Goal: Communication & Community: Answer question/provide support

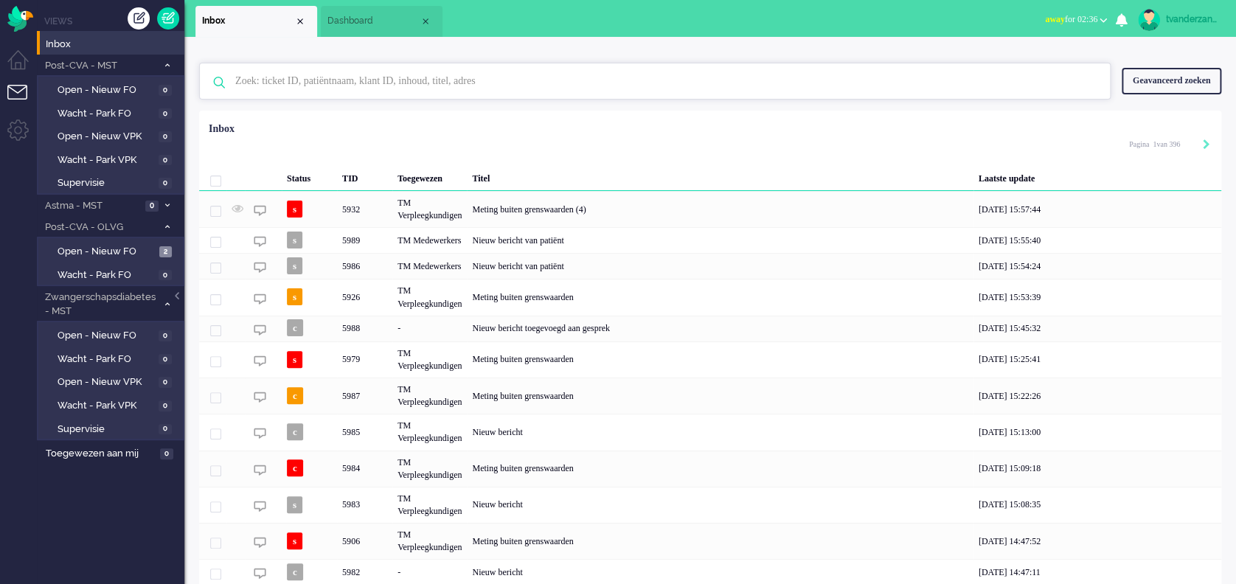
click at [273, 77] on input "text" at bounding box center [657, 80] width 866 height 35
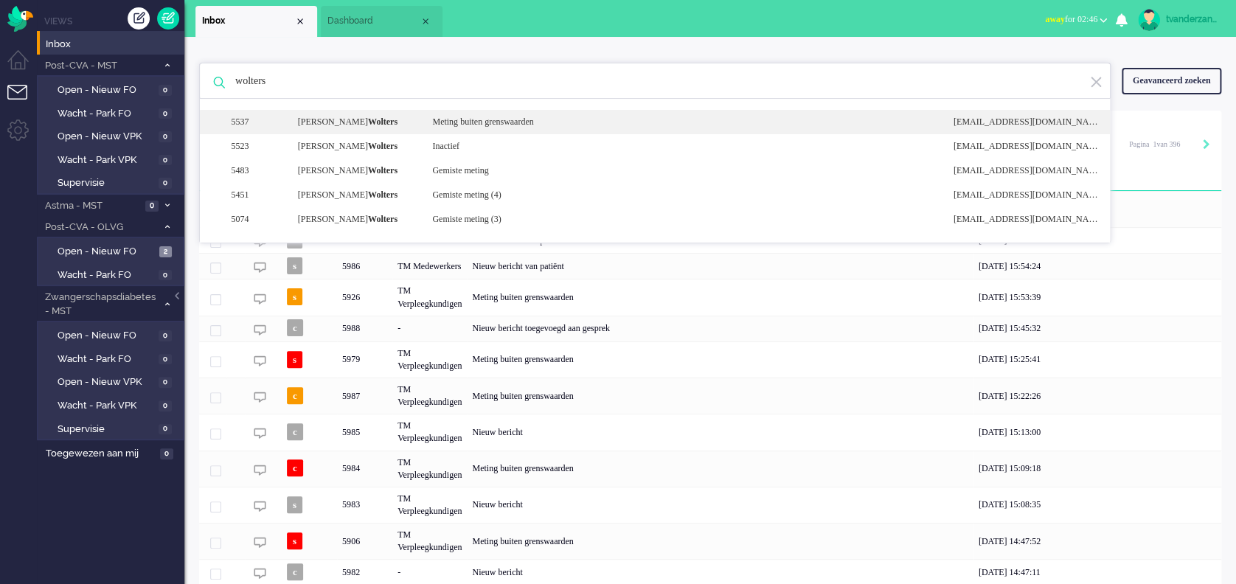
click at [258, 134] on div "5537 [PERSON_NAME] Meting buiten grenswaarden [EMAIL_ADDRESS][DOMAIN_NAME]" at bounding box center [655, 146] width 910 height 24
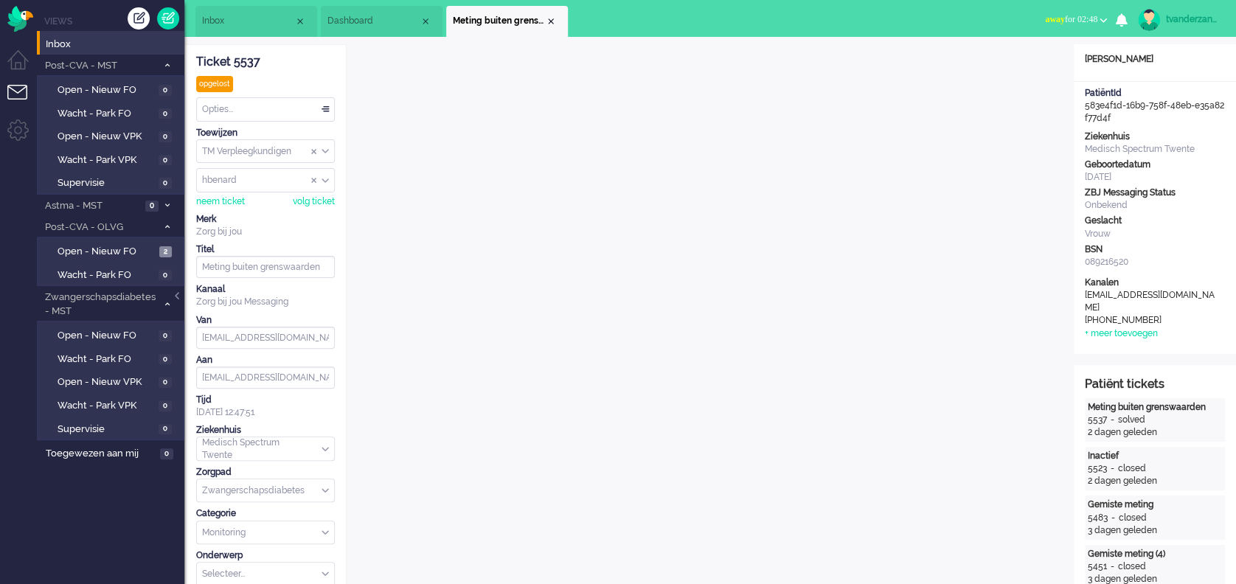
click at [232, 15] on span "Inbox" at bounding box center [248, 21] width 92 height 13
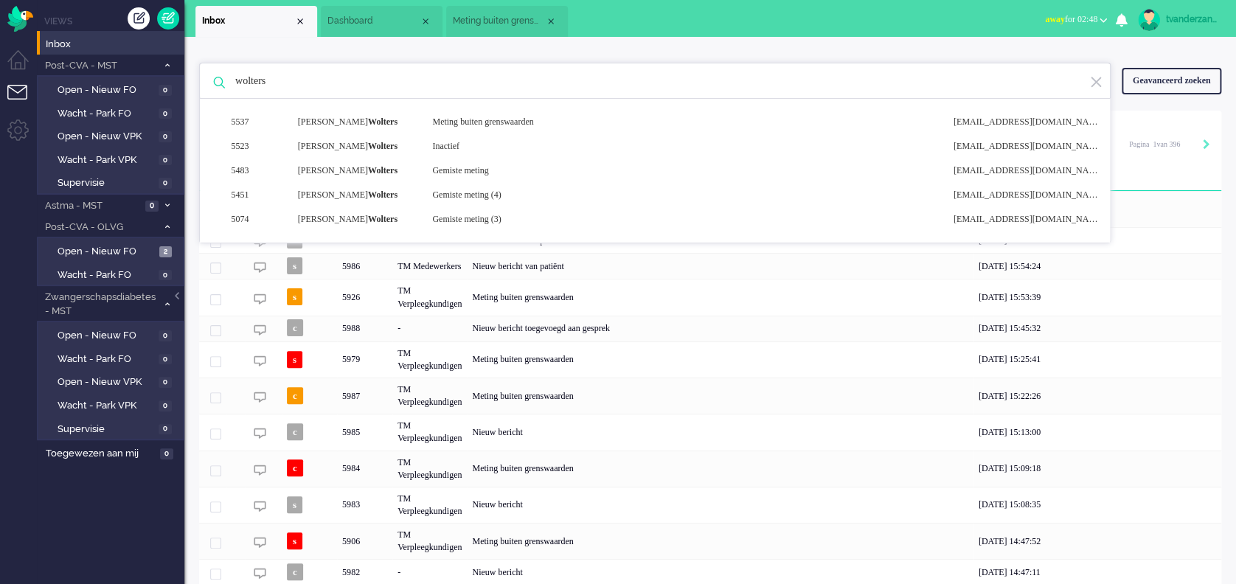
drag, startPoint x: 289, startPoint y: 83, endPoint x: 193, endPoint y: 72, distance: 96.6
click at [193, 72] on div "wolters 5537 [PERSON_NAME] Meting buiten grenswaarden [EMAIL_ADDRESS][DOMAIN_NA…" at bounding box center [710, 385] width 1052 height 697
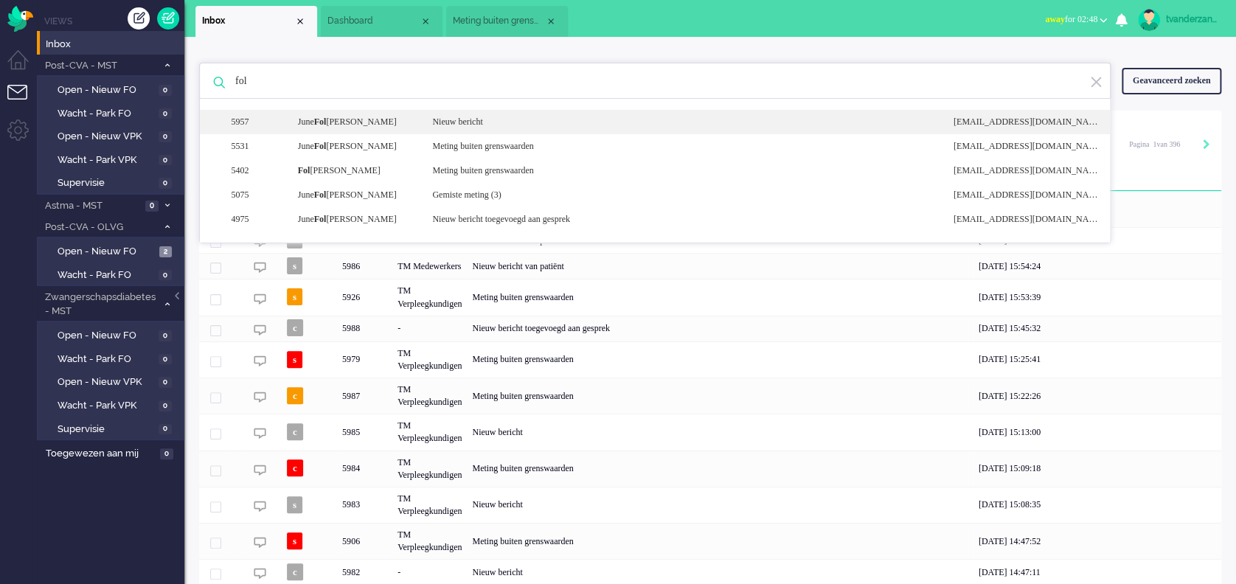
click at [358, 125] on div "[PERSON_NAME]" at bounding box center [354, 122] width 135 height 13
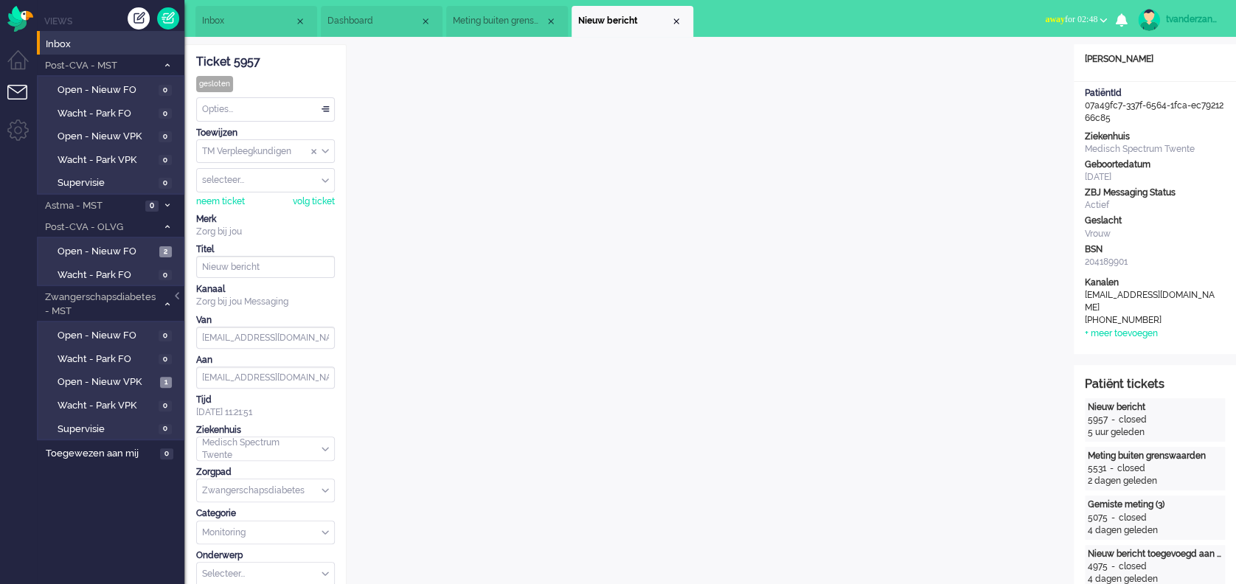
click at [525, 24] on span "Meting buiten grenswaarden" at bounding box center [499, 21] width 92 height 13
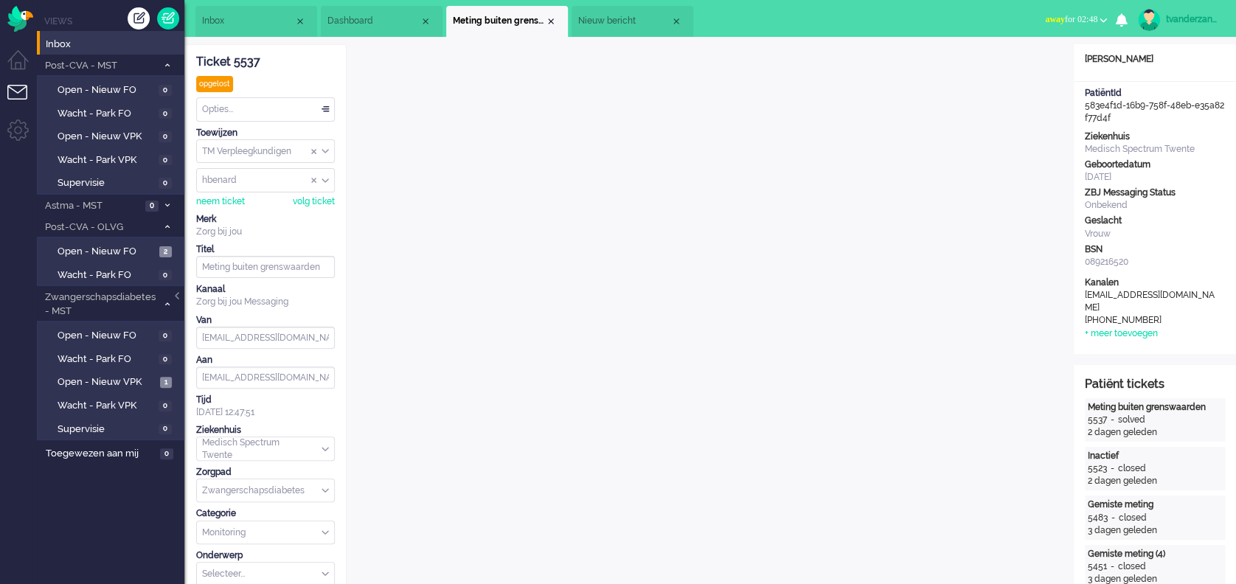
click at [330, 18] on span "Dashboard" at bounding box center [374, 21] width 92 height 13
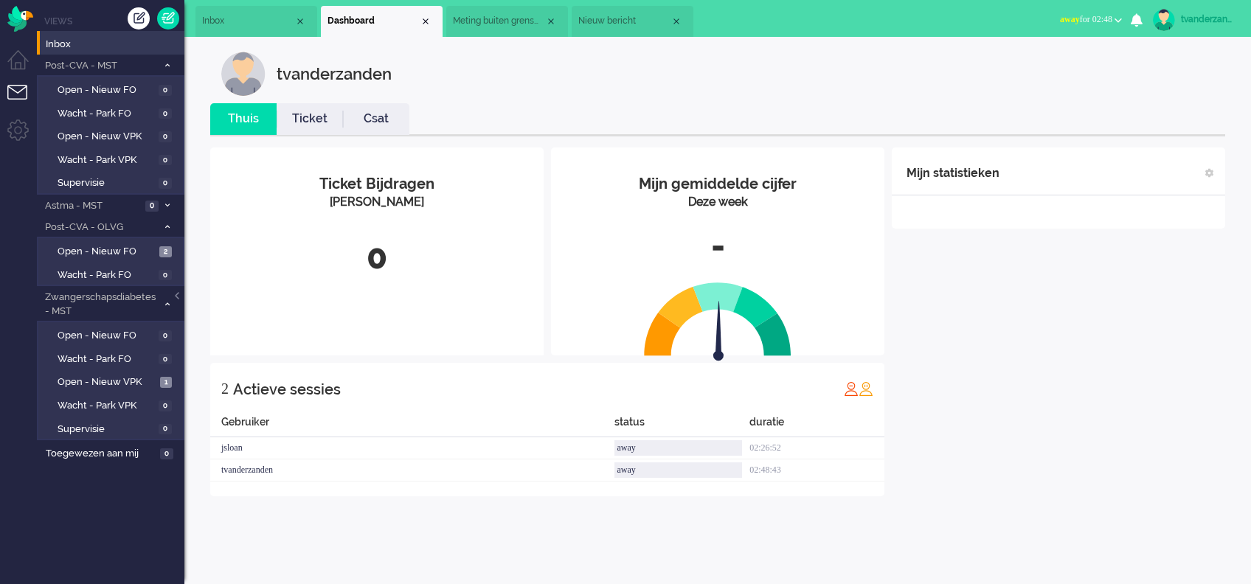
click at [278, 21] on span "Inbox" at bounding box center [248, 21] width 92 height 13
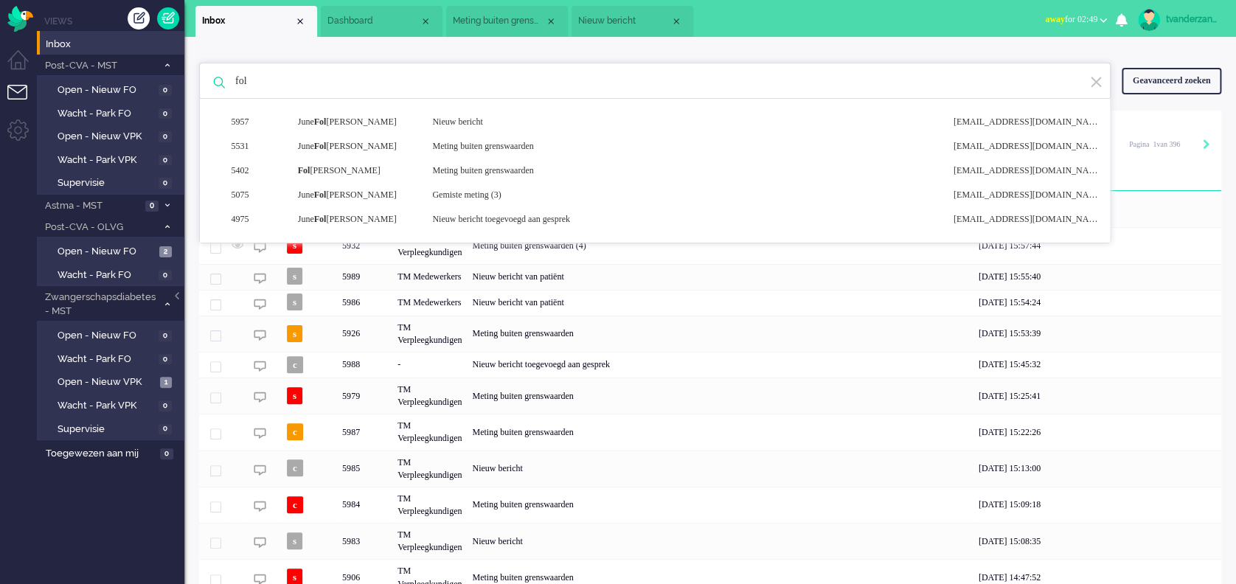
drag, startPoint x: 269, startPoint y: 83, endPoint x: 192, endPoint y: 80, distance: 76.8
click at [192, 80] on div "fol 5957 [PERSON_NAME] Nieuw bericht [EMAIL_ADDRESS][DOMAIN_NAME] 5531 June Fol…" at bounding box center [710, 385] width 1052 height 697
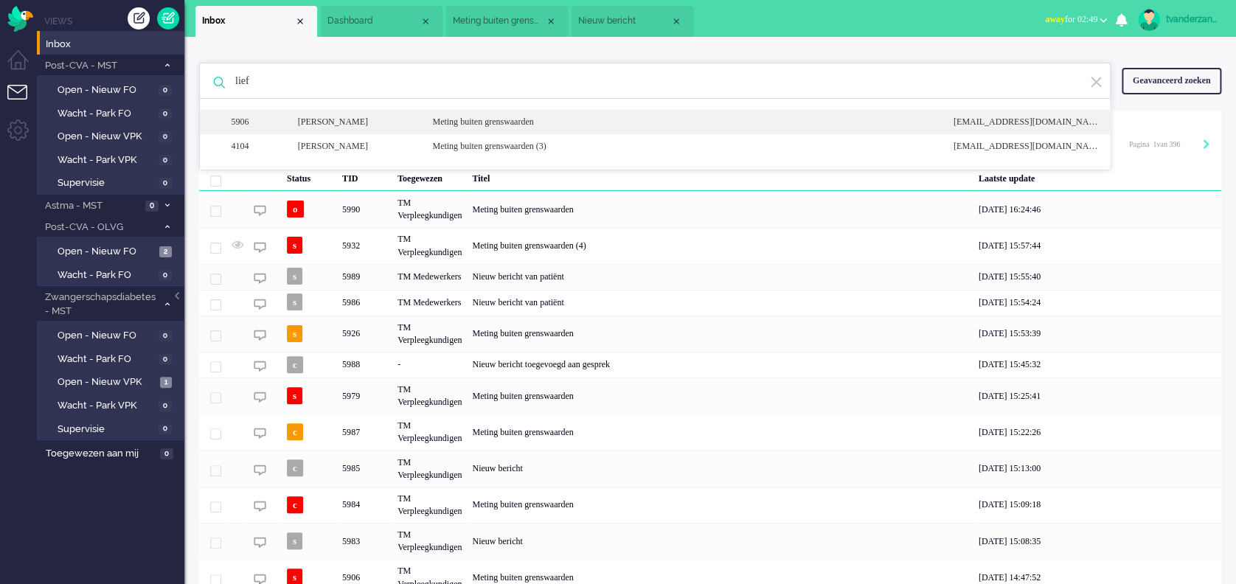
type input "lief"
click at [322, 124] on div "[PERSON_NAME]" at bounding box center [354, 122] width 135 height 13
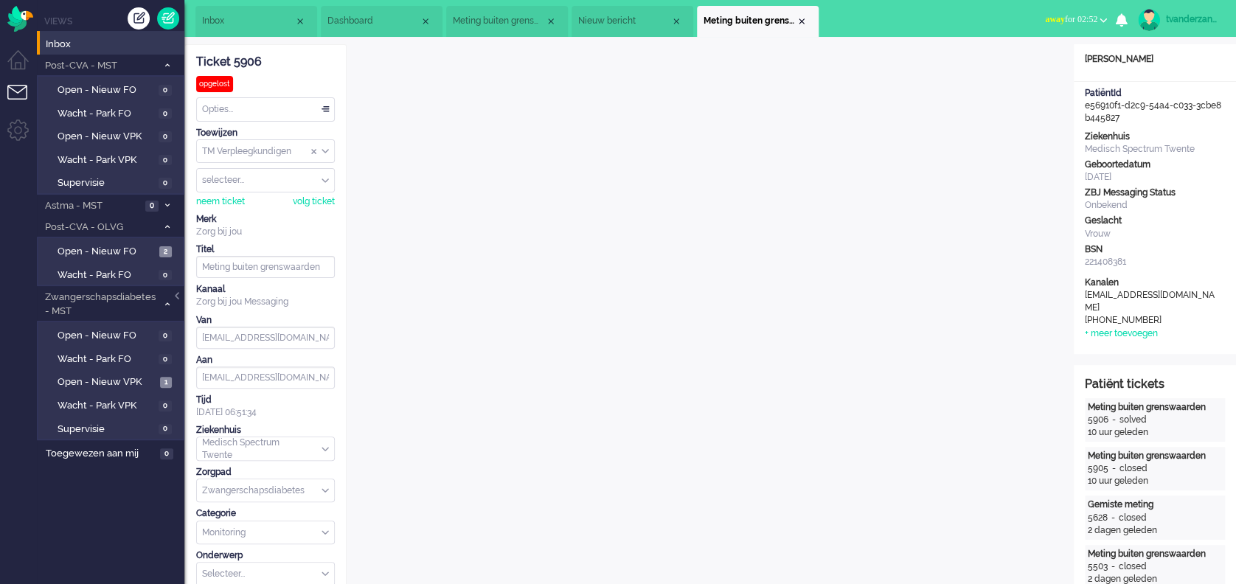
click at [626, 12] on li "Nieuw bericht" at bounding box center [633, 21] width 122 height 31
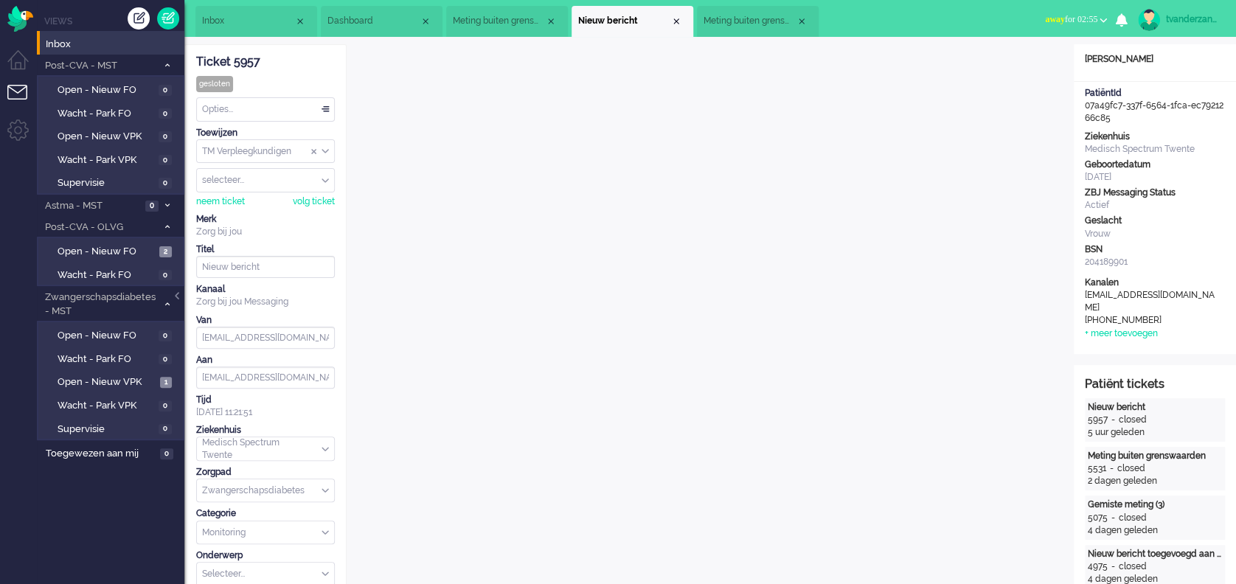
click at [726, 24] on span "Meting buiten grenswaarden" at bounding box center [750, 21] width 92 height 13
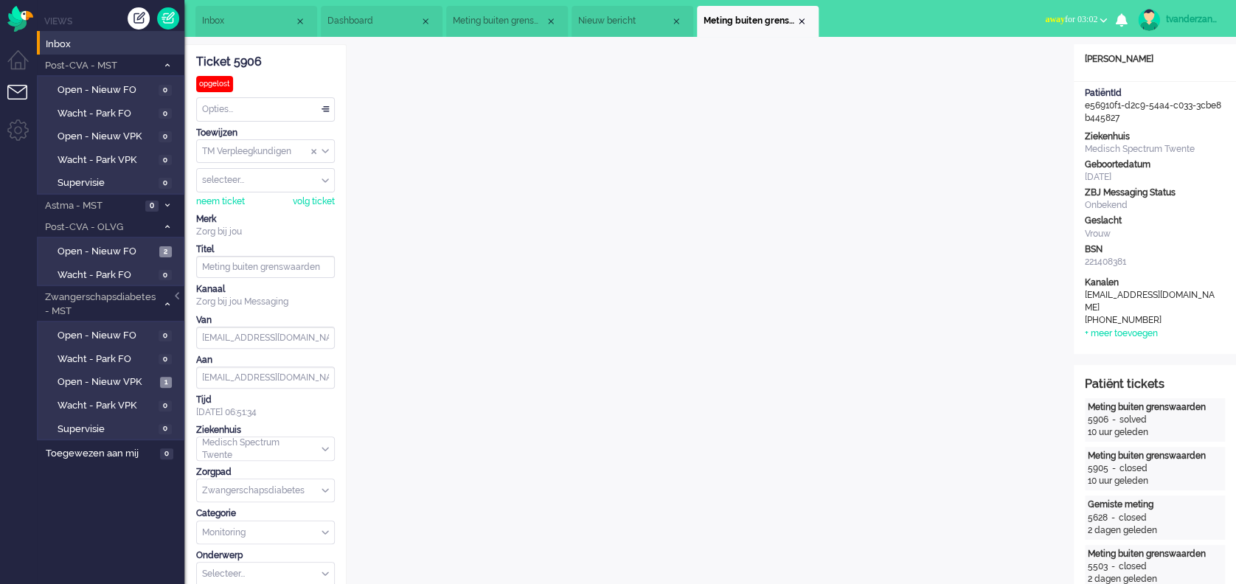
click at [800, 18] on div "Close tab" at bounding box center [802, 21] width 12 height 12
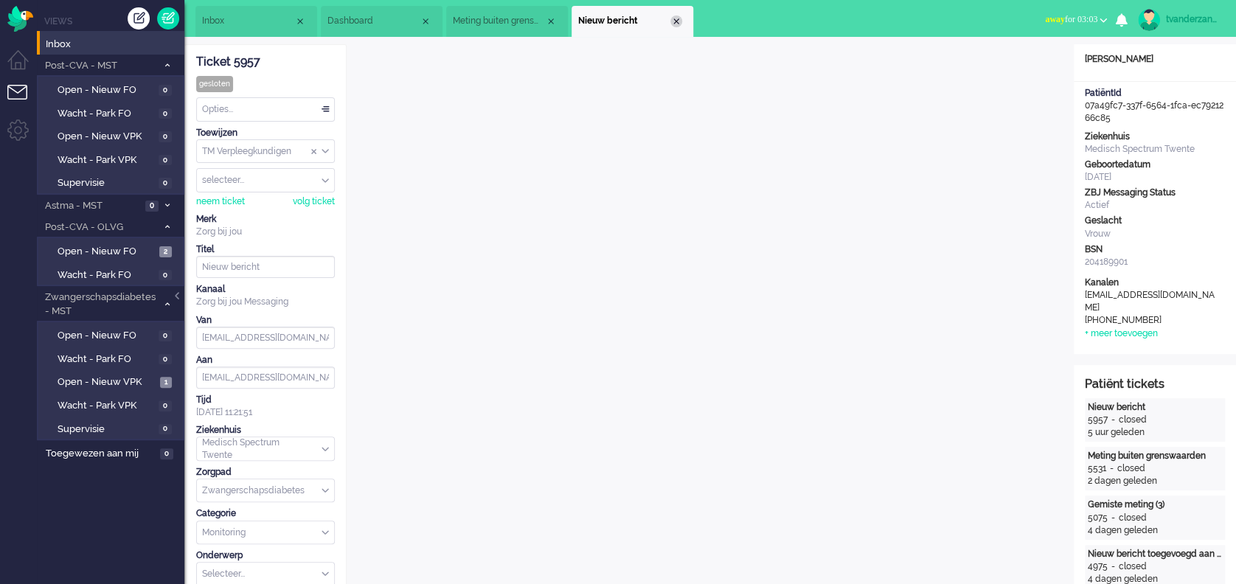
click at [682, 24] on div "Close tab" at bounding box center [677, 21] width 12 height 12
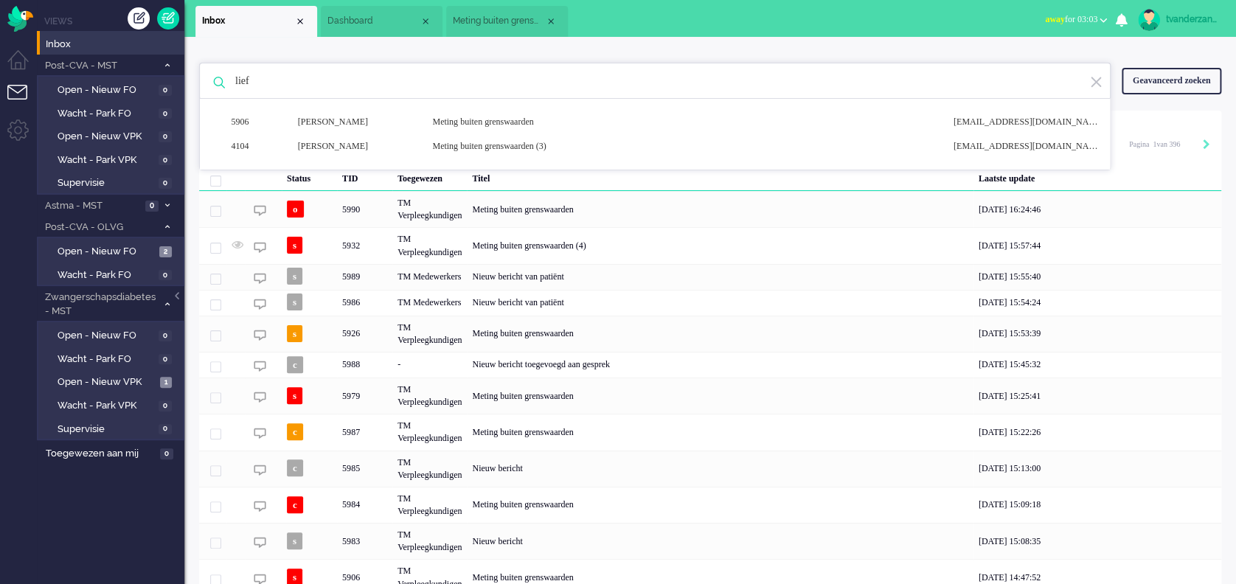
click at [548, 16] on div "Close tab" at bounding box center [551, 21] width 12 height 12
click at [422, 15] on div "Close tab" at bounding box center [426, 21] width 12 height 12
click at [432, 20] on ul "Inbox" at bounding box center [566, 18] width 742 height 37
click at [302, 15] on div "Close tab" at bounding box center [300, 21] width 12 height 12
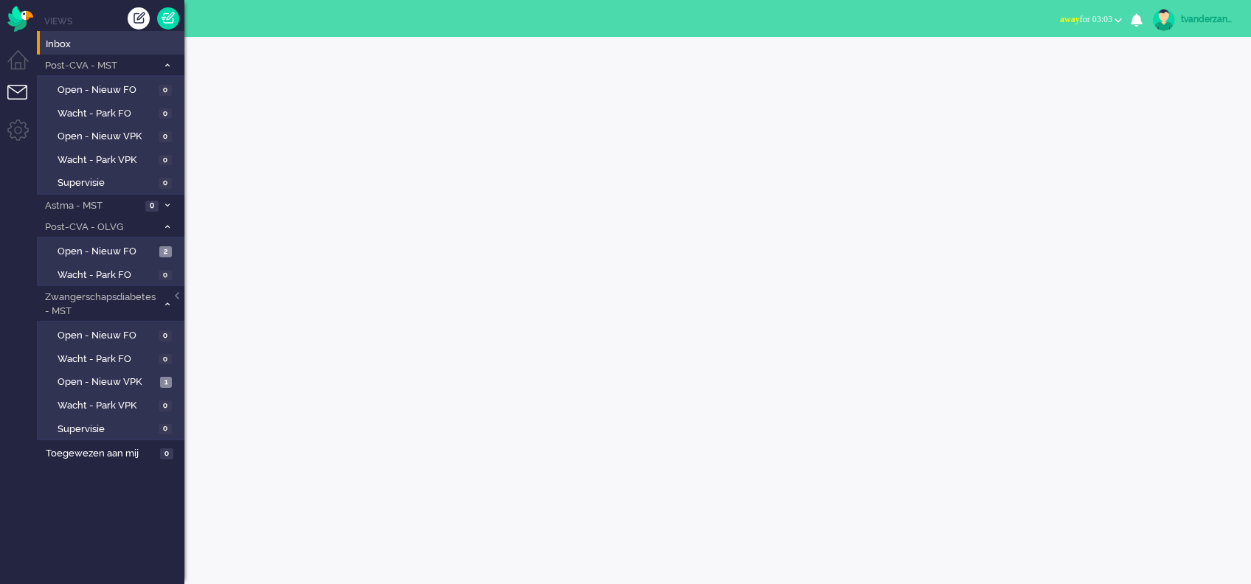
click at [1206, 23] on div "tvanderzanden" at bounding box center [1208, 19] width 55 height 15
click at [1136, 117] on link "Uitloggen" at bounding box center [1188, 118] width 110 height 15
